Goal: Learn about a topic: Learn about a topic

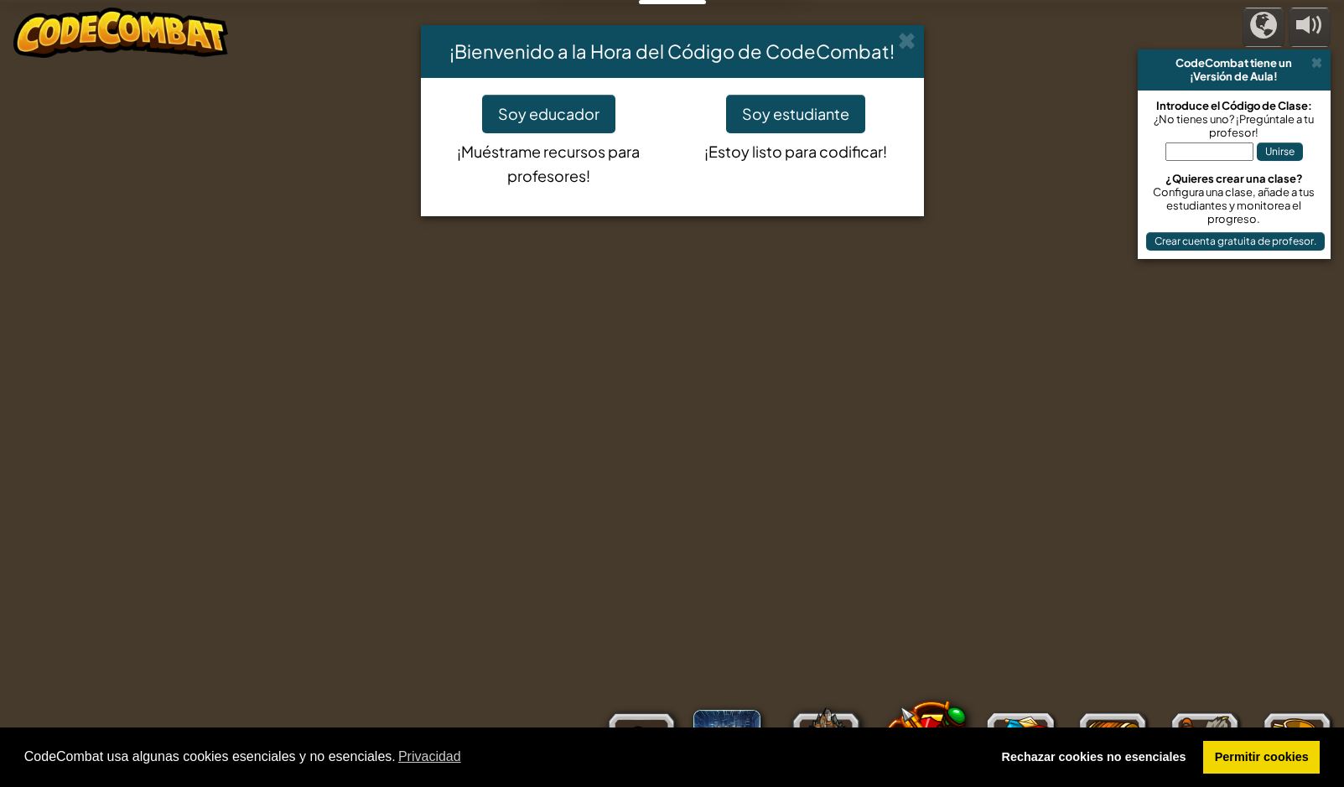
select select "es-ES"
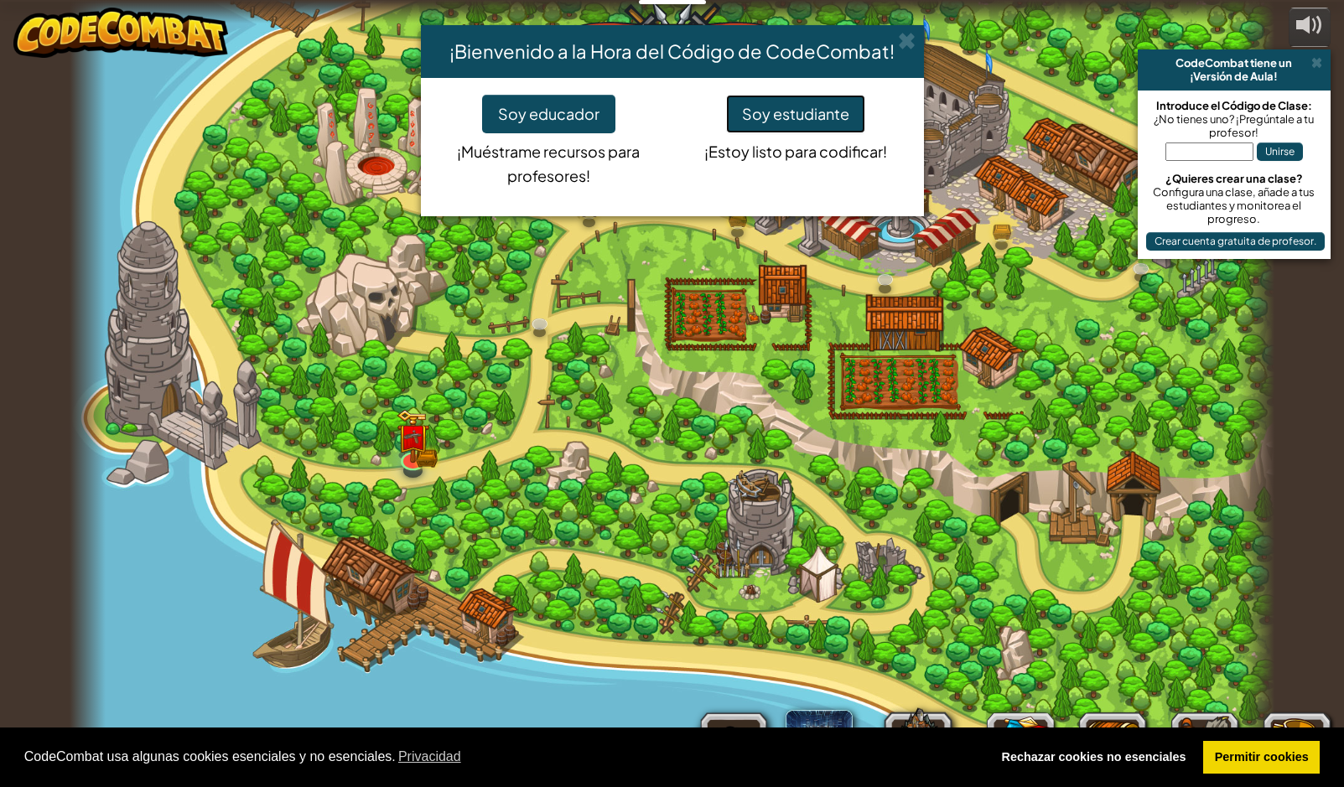
click at [787, 115] on button "Soy estudiante" at bounding box center [795, 114] width 139 height 39
